Goal: Task Accomplishment & Management: Complete application form

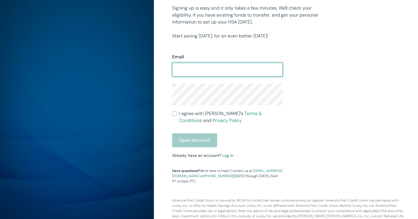
scroll to position [136, 0]
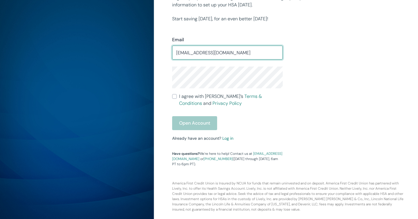
type input "madi.flake@gmail.com"
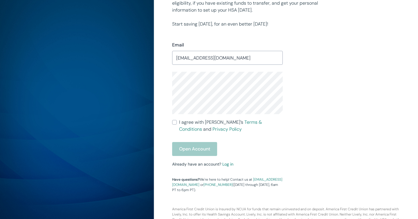
scroll to position [127, 0]
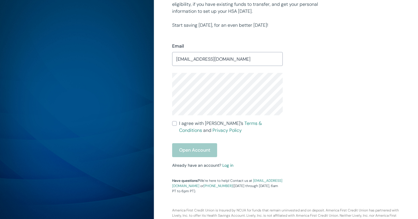
click at [313, 91] on div "Email madi.flake@gmail.com ​ I agree with Lively’s Terms & Conditions and Priva…" at bounding box center [282, 111] width 235 height 165
click at [175, 122] on input "I agree with Lively’s Terms & Conditions and Privacy Policy" at bounding box center [174, 123] width 5 height 5
checkbox input "true"
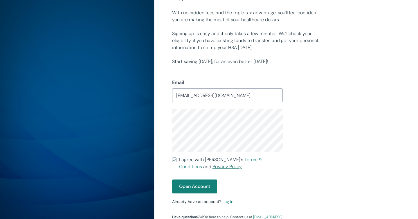
scroll to position [94, 0]
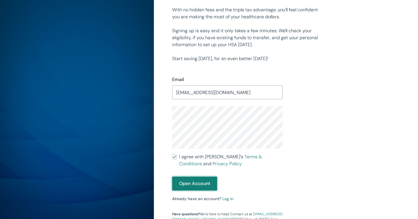
click at [200, 184] on button "Open Account" at bounding box center [194, 183] width 45 height 14
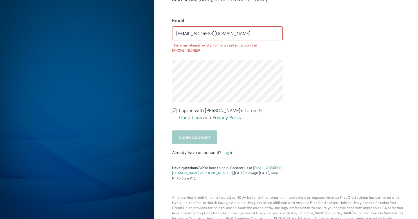
scroll to position [162, 0]
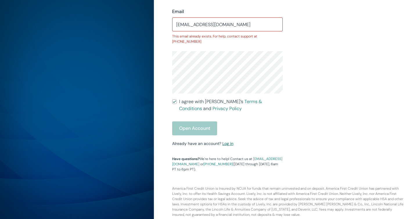
click at [228, 141] on link "Log in" at bounding box center [227, 143] width 11 height 5
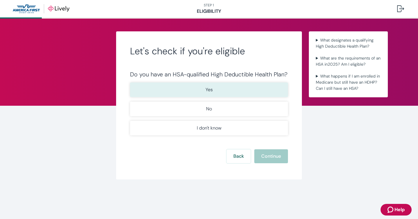
click at [237, 91] on button "Yes" at bounding box center [209, 89] width 158 height 15
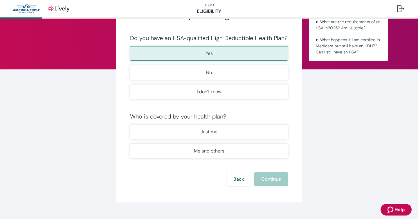
scroll to position [38, 0]
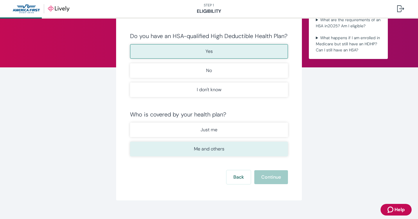
click at [234, 150] on button "Me and others" at bounding box center [209, 149] width 158 height 15
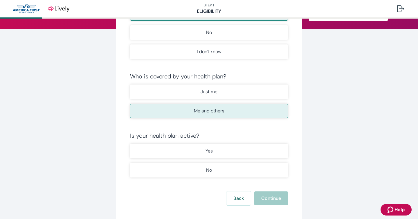
scroll to position [76, 0]
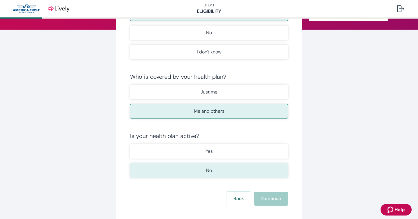
click at [232, 167] on button "No" at bounding box center [209, 170] width 158 height 15
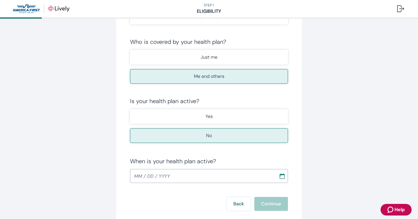
scroll to position [122, 0]
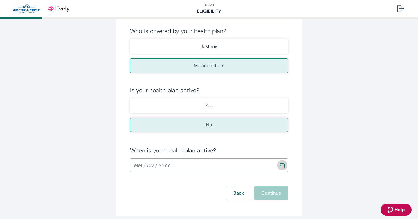
click at [281, 165] on circle "Calendar" at bounding box center [280, 165] width 1 height 1
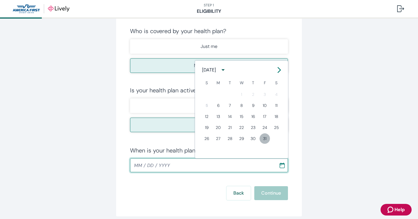
click at [263, 136] on button "31" at bounding box center [264, 138] width 10 height 10
type input "[DATE]"
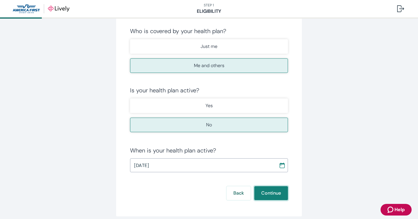
click at [266, 194] on button "Continue" at bounding box center [271, 193] width 34 height 14
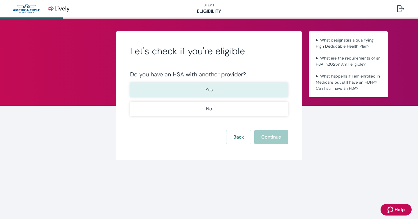
click at [205, 91] on button "Yes" at bounding box center [209, 89] width 158 height 15
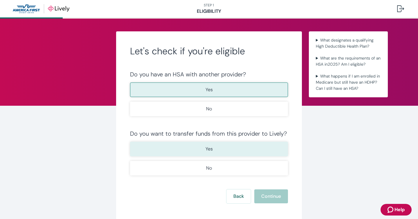
click at [207, 147] on p "Yes" at bounding box center [208, 148] width 7 height 7
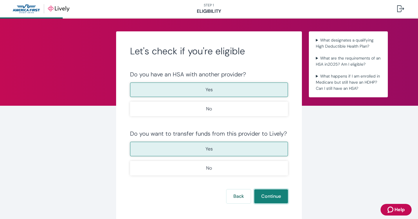
click at [270, 196] on button "Continue" at bounding box center [271, 196] width 34 height 14
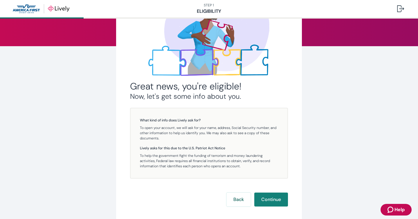
scroll to position [91, 0]
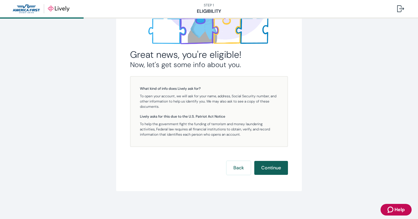
click at [277, 168] on button "Continue" at bounding box center [271, 168] width 34 height 14
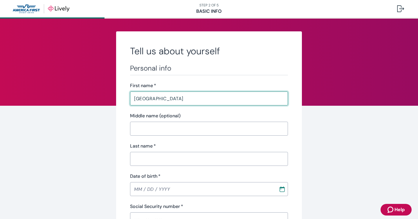
type input "[GEOGRAPHIC_DATA]"
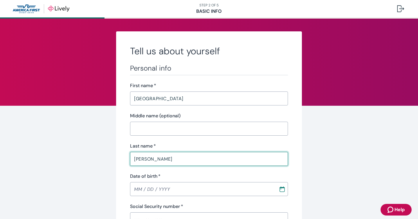
type input "[PERSON_NAME]"
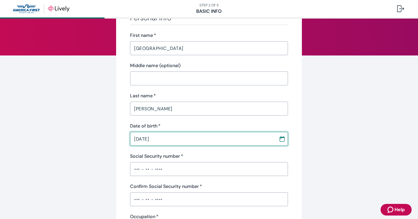
type input "[DATE]"
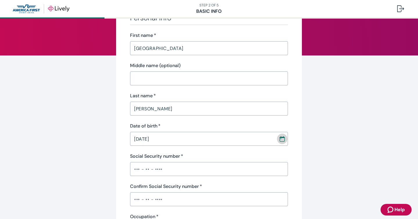
scroll to position [50, 0]
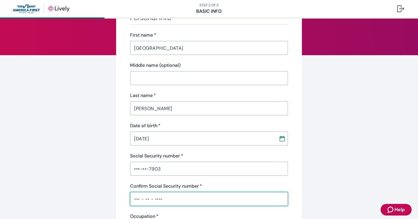
click at [226, 175] on div "•••-••-7903 ​" at bounding box center [209, 169] width 158 height 14
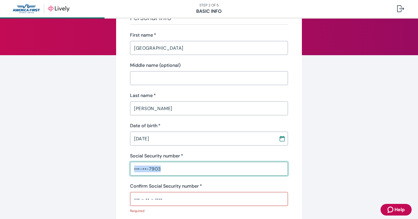
click at [226, 175] on div "•••-••-7903 ​" at bounding box center [209, 169] width 158 height 14
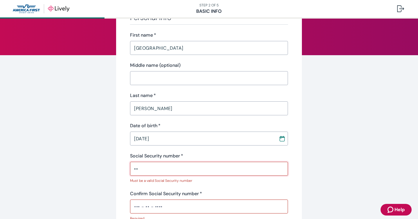
type input "•"
type input "•••-••-7903"
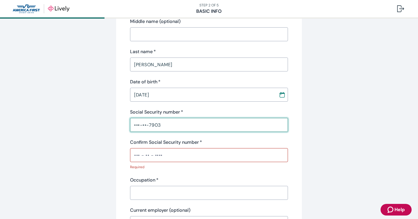
scroll to position [96, 0]
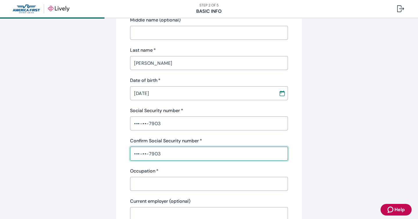
type input "•••-••-7903"
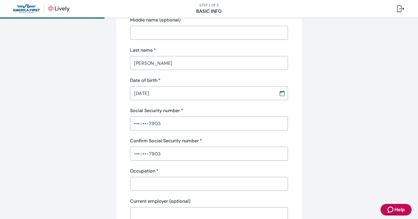
click at [225, 190] on div "​" at bounding box center [209, 184] width 158 height 14
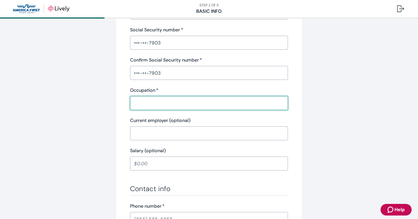
scroll to position [177, 0]
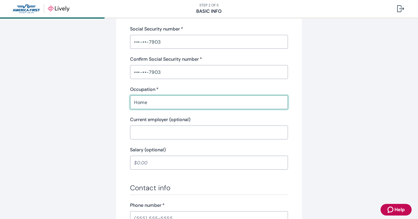
type input "Home"
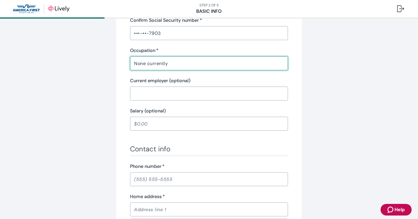
scroll to position [217, 0]
type input "None currently"
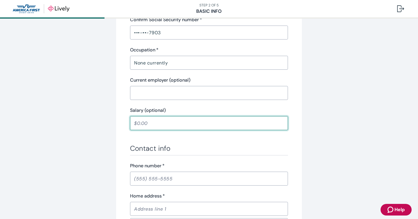
click at [201, 127] on input "Salary (optional)" at bounding box center [209, 123] width 158 height 12
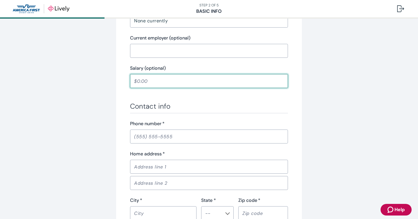
scroll to position [289, 0]
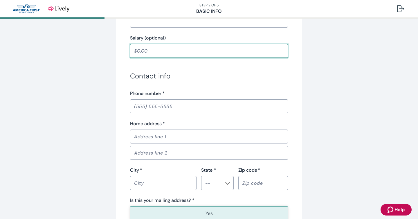
click at [192, 107] on input "Phone number   *" at bounding box center [209, 106] width 158 height 12
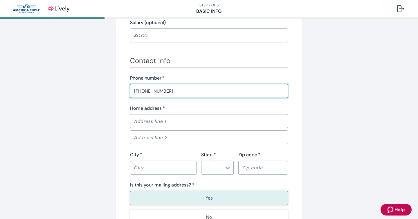
scroll to position [306, 0]
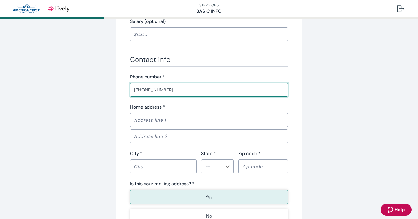
type input "[PHONE_NUMBER]"
click at [201, 119] on input "Home address   *" at bounding box center [209, 120] width 158 height 12
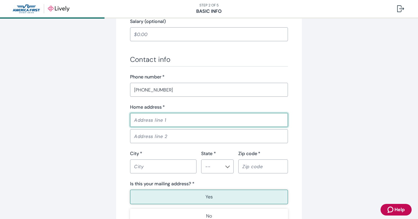
click at [200, 108] on div "Home address   *" at bounding box center [209, 107] width 158 height 7
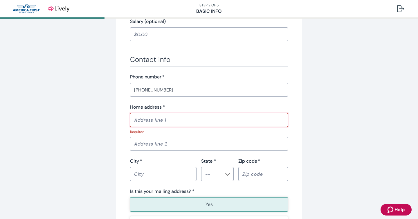
click at [176, 125] on input "Home address   *" at bounding box center [209, 120] width 158 height 12
click at [184, 105] on div "Home address   *" at bounding box center [209, 107] width 158 height 7
click at [177, 122] on input "Home address   *" at bounding box center [209, 120] width 158 height 12
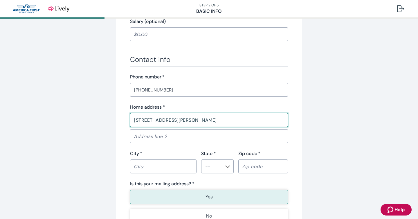
type input "[STREET_ADDRESS][PERSON_NAME]"
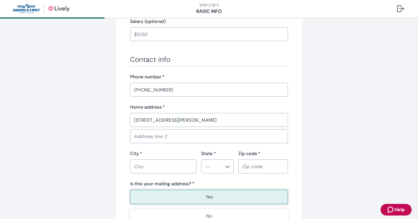
click at [142, 166] on input "City   *" at bounding box center [163, 166] width 66 height 12
type input "[GEOGRAPHIC_DATA]"
click at [221, 164] on input "State *" at bounding box center [212, 166] width 19 height 8
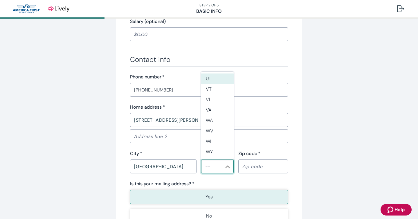
click at [216, 81] on li "UT" at bounding box center [217, 78] width 33 height 10
type input "UT"
click at [260, 166] on input "Zip code   *" at bounding box center [263, 166] width 50 height 12
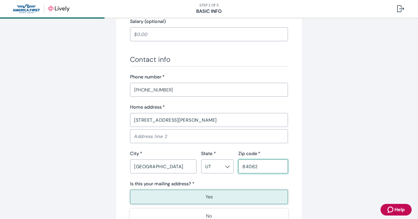
type input "84062"
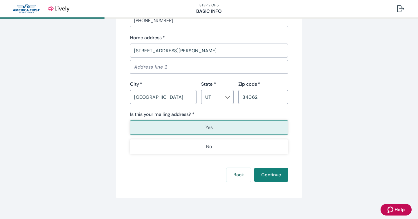
scroll to position [378, 0]
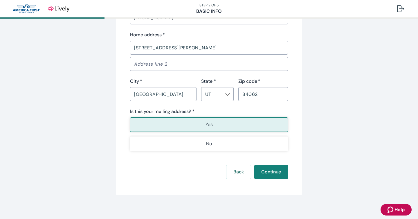
click at [223, 127] on button "Yes" at bounding box center [209, 124] width 158 height 15
click at [265, 172] on button "Continue" at bounding box center [271, 172] width 34 height 14
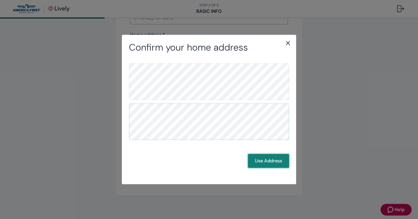
click at [279, 163] on button "Use Address" at bounding box center [268, 161] width 41 height 14
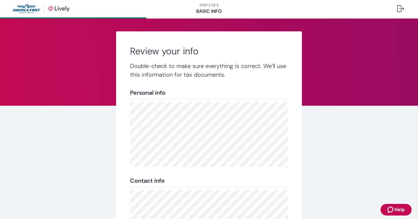
scroll to position [110, 0]
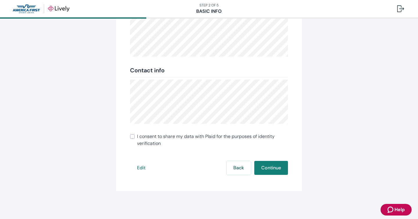
click at [189, 137] on span "I consent to share my data with Plaid for the purposes of identity verification" at bounding box center [212, 140] width 151 height 14
click at [135, 137] on input "I consent to share my data with Plaid for the purposes of identity verification" at bounding box center [132, 136] width 5 height 5
checkbox input "true"
click at [271, 168] on button "Continue" at bounding box center [271, 168] width 34 height 14
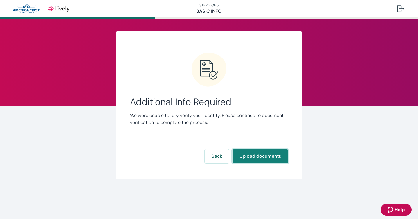
click at [268, 159] on button "Upload documents" at bounding box center [259, 156] width 55 height 14
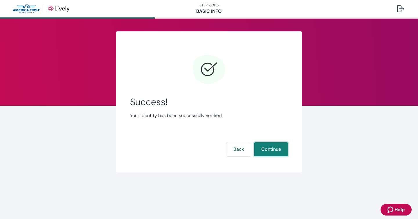
click at [270, 152] on button "Continue" at bounding box center [271, 149] width 34 height 14
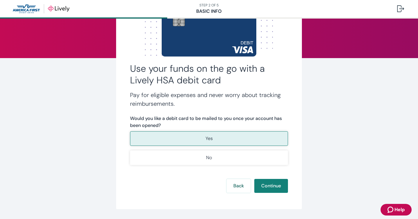
scroll to position [48, 0]
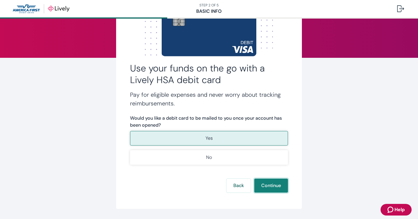
click at [272, 186] on button "Continue" at bounding box center [271, 185] width 34 height 14
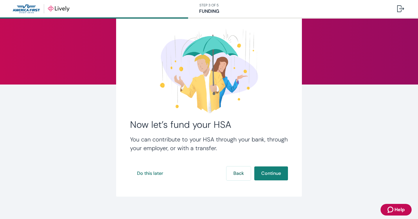
scroll to position [27, 0]
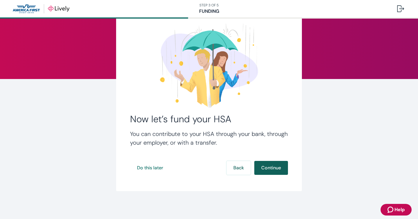
click at [275, 172] on button "Continue" at bounding box center [271, 168] width 34 height 14
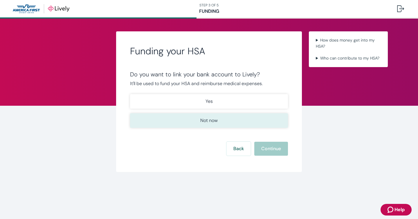
click at [231, 123] on button "Not now" at bounding box center [209, 120] width 158 height 15
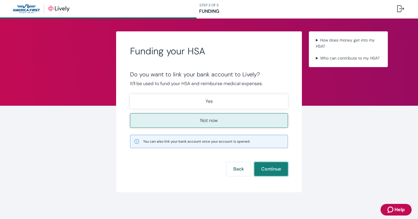
click at [272, 171] on button "Continue" at bounding box center [271, 169] width 34 height 14
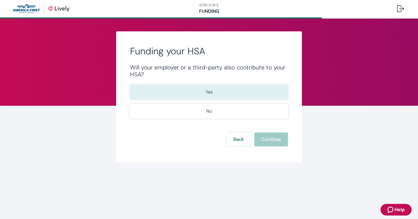
click at [231, 98] on button "Yes" at bounding box center [209, 92] width 158 height 15
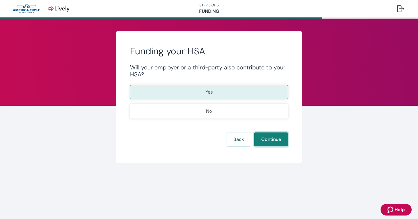
click at [273, 143] on button "Continue" at bounding box center [271, 139] width 34 height 14
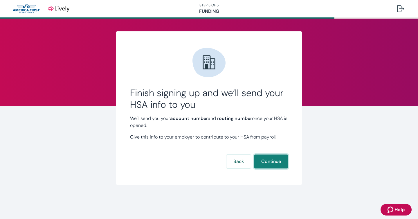
click at [283, 160] on button "Continue" at bounding box center [271, 161] width 34 height 14
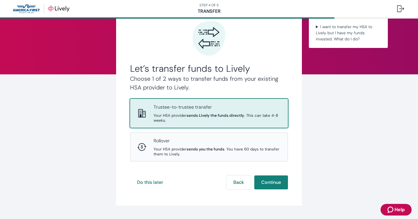
scroll to position [33, 0]
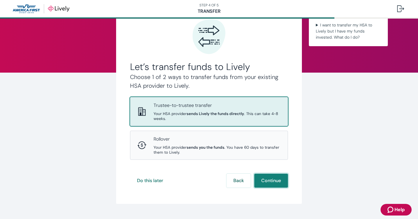
click at [275, 181] on button "Continue" at bounding box center [271, 181] width 34 height 14
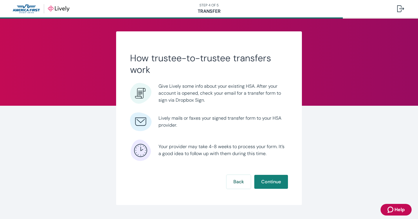
click at [275, 181] on button "Continue" at bounding box center [271, 182] width 34 height 14
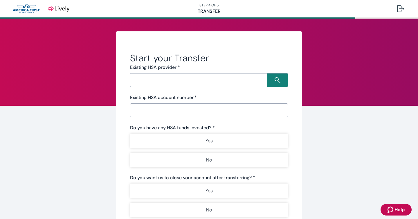
click at [204, 83] on input "Search input" at bounding box center [199, 80] width 135 height 8
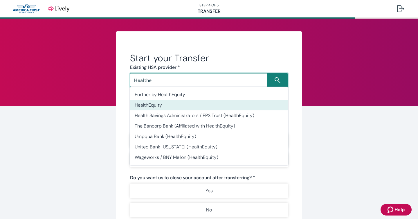
click at [211, 108] on li "HealthEquity" at bounding box center [209, 105] width 158 height 10
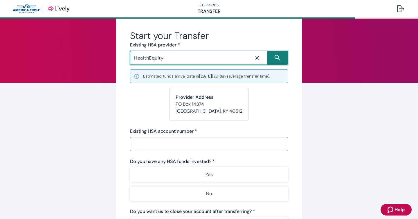
scroll to position [24, 0]
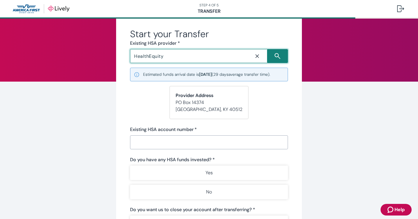
type input "HealthEquity"
click at [144, 139] on input "Existing HSA account number   *" at bounding box center [209, 142] width 158 height 12
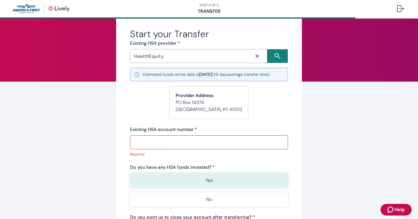
click at [154, 173] on button "Yes" at bounding box center [209, 180] width 158 height 15
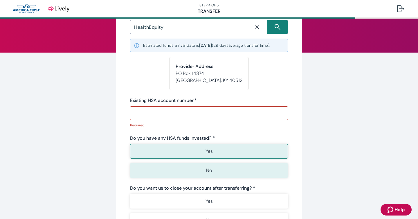
click at [154, 175] on button "No" at bounding box center [209, 170] width 158 height 15
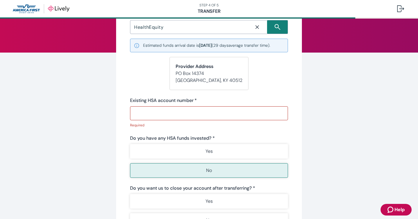
click at [157, 116] on input "Existing HSA account number   *" at bounding box center [209, 113] width 158 height 12
click at [226, 116] on input "Existing HSA account number   *" at bounding box center [209, 113] width 158 height 12
paste input "20534548"
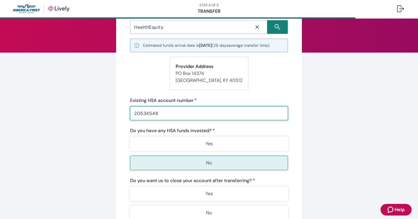
type input "20534548"
click at [292, 128] on div "Start your Transfer Existing HSA provider * HealthEquity ​ Estimated funds arri…" at bounding box center [209, 133] width 186 height 310
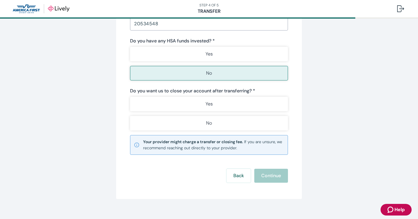
scroll to position [145, 0]
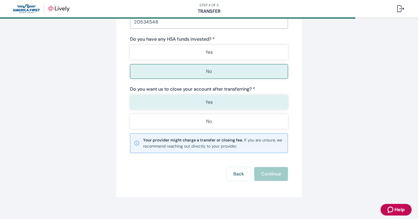
click at [197, 102] on button "Yes" at bounding box center [209, 102] width 158 height 15
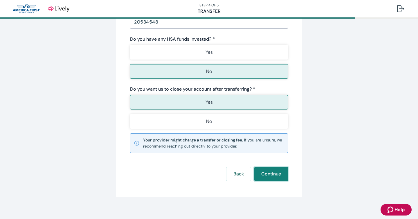
click at [282, 174] on button "Continue" at bounding box center [271, 174] width 34 height 14
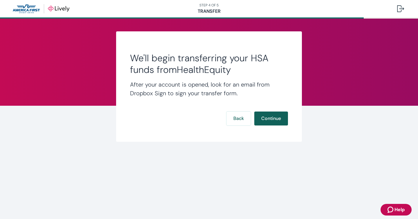
click at [279, 120] on button "Continue" at bounding box center [271, 118] width 34 height 14
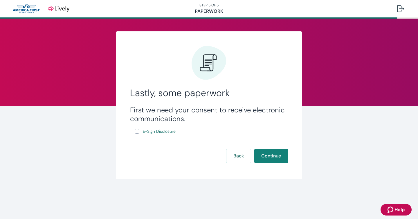
click at [137, 131] on input "E-Sign Disclosure" at bounding box center [137, 131] width 5 height 5
checkbox input "true"
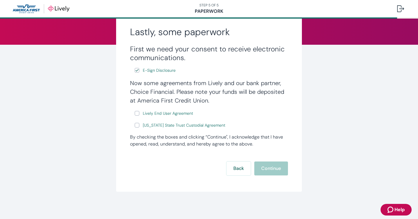
scroll to position [62, 0]
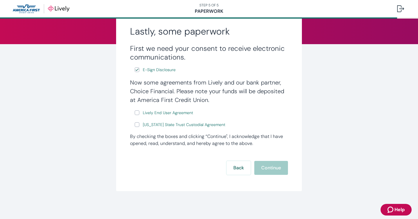
click at [138, 111] on input "Lively End User Agreement" at bounding box center [137, 112] width 5 height 5
checkbox input "true"
click at [138, 124] on input "[US_STATE] State Trust Custodial Agreement" at bounding box center [137, 124] width 5 height 5
checkbox input "true"
click at [269, 169] on button "Continue" at bounding box center [271, 168] width 34 height 14
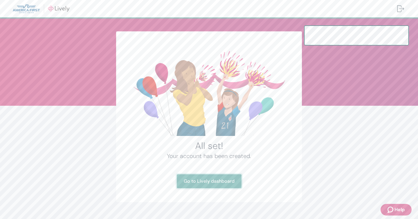
click at [219, 183] on link "Go to Lively dashboard" at bounding box center [209, 181] width 65 height 14
